Goal: Task Accomplishment & Management: Complete application form

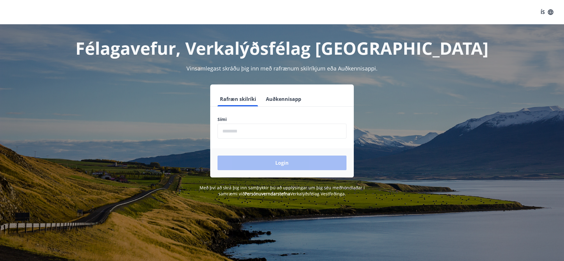
click at [286, 132] on input "phone" at bounding box center [281, 131] width 129 height 15
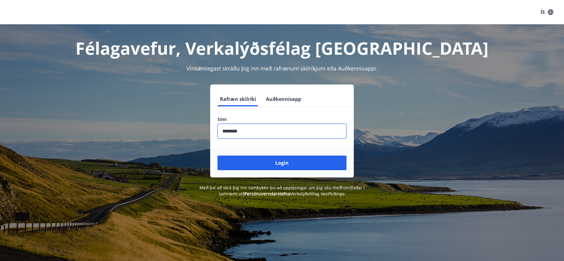
type input "********"
click at [217, 156] on button "Login" at bounding box center [281, 163] width 129 height 15
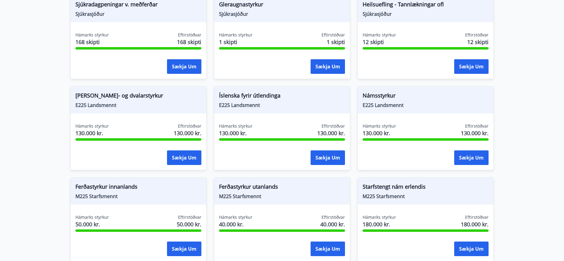
scroll to position [578, 0]
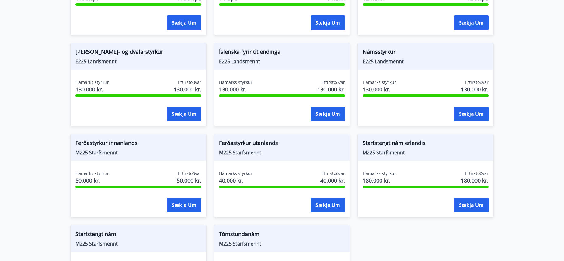
click at [393, 58] on span "E225 Landsmennt" at bounding box center [426, 61] width 126 height 7
click at [404, 90] on div "Hámarks styrkur 130.000 kr. Eftirstöðvar 130.000 kr. Sækja um" at bounding box center [426, 101] width 136 height 44
click at [466, 107] on button "Sækja um" at bounding box center [471, 114] width 34 height 15
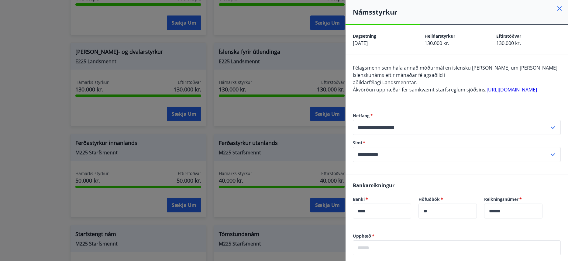
click at [556, 11] on icon at bounding box center [559, 8] width 7 height 7
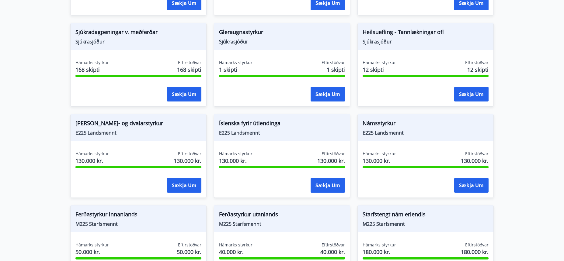
scroll to position [517, 0]
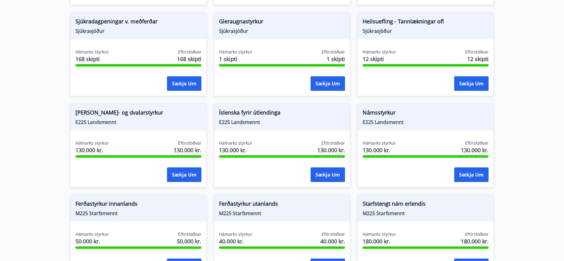
click at [106, 109] on span "[PERSON_NAME]- og dvalarstyrkur" at bounding box center [138, 114] width 126 height 10
click at [190, 171] on button "Sækja um" at bounding box center [184, 175] width 34 height 15
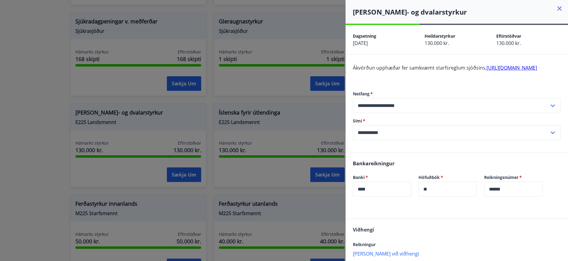
click at [551, 9] on h4 "[PERSON_NAME]- og dvalarstyrkur" at bounding box center [460, 11] width 215 height 9
click at [558, 9] on icon at bounding box center [560, 8] width 4 height 4
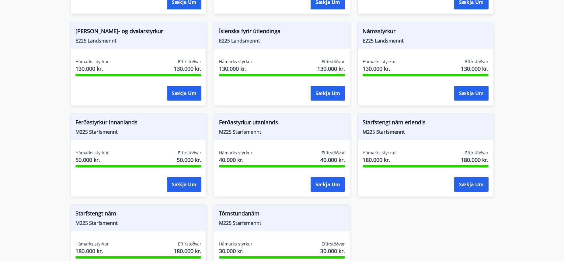
scroll to position [608, 0]
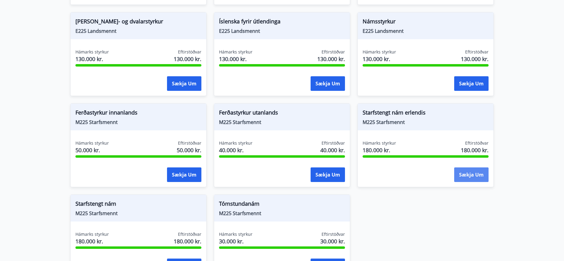
click at [475, 174] on button "Sækja um" at bounding box center [471, 175] width 34 height 15
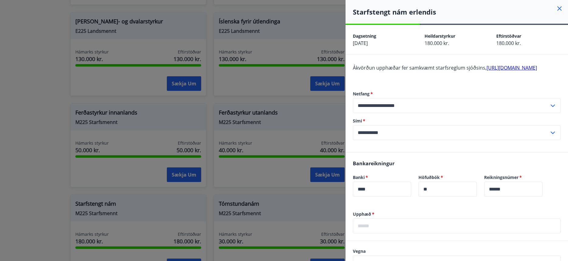
click at [487, 71] on link "[URL][DOMAIN_NAME]" at bounding box center [512, 67] width 50 height 7
click at [553, 13] on h4 "Starfstengt nám erlendis" at bounding box center [460, 11] width 215 height 9
click at [556, 9] on icon at bounding box center [559, 8] width 7 height 7
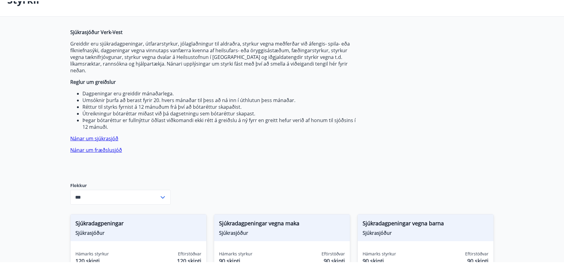
scroll to position [39, 0]
